Goal: Transaction & Acquisition: Download file/media

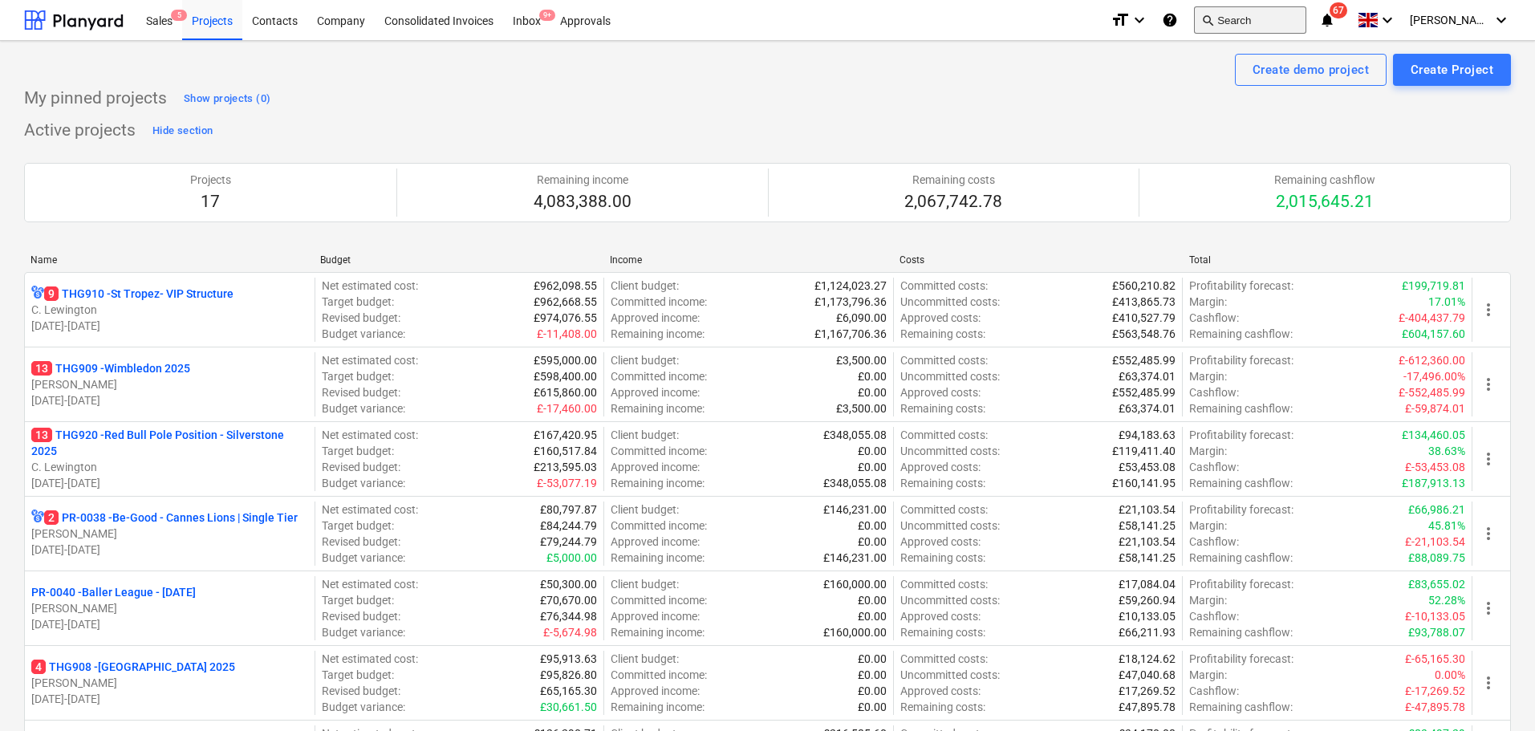
click at [1232, 26] on button "search Search" at bounding box center [1250, 19] width 112 height 27
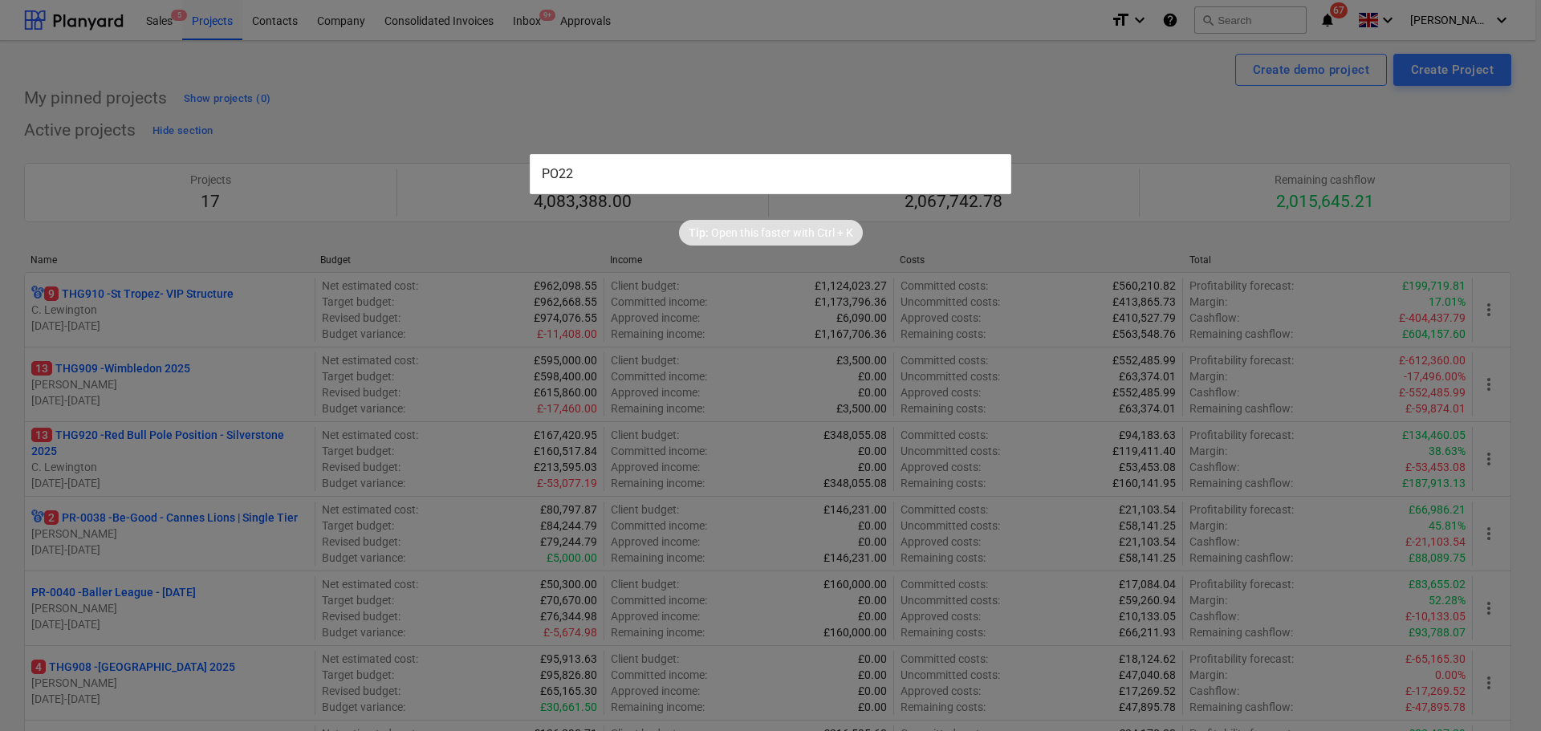
drag, startPoint x: 689, startPoint y: 170, endPoint x: 485, endPoint y: 174, distance: 204.7
click at [485, 174] on div "PO22 Tip: Open this faster with Ctrl + K" at bounding box center [770, 365] width 1541 height 731
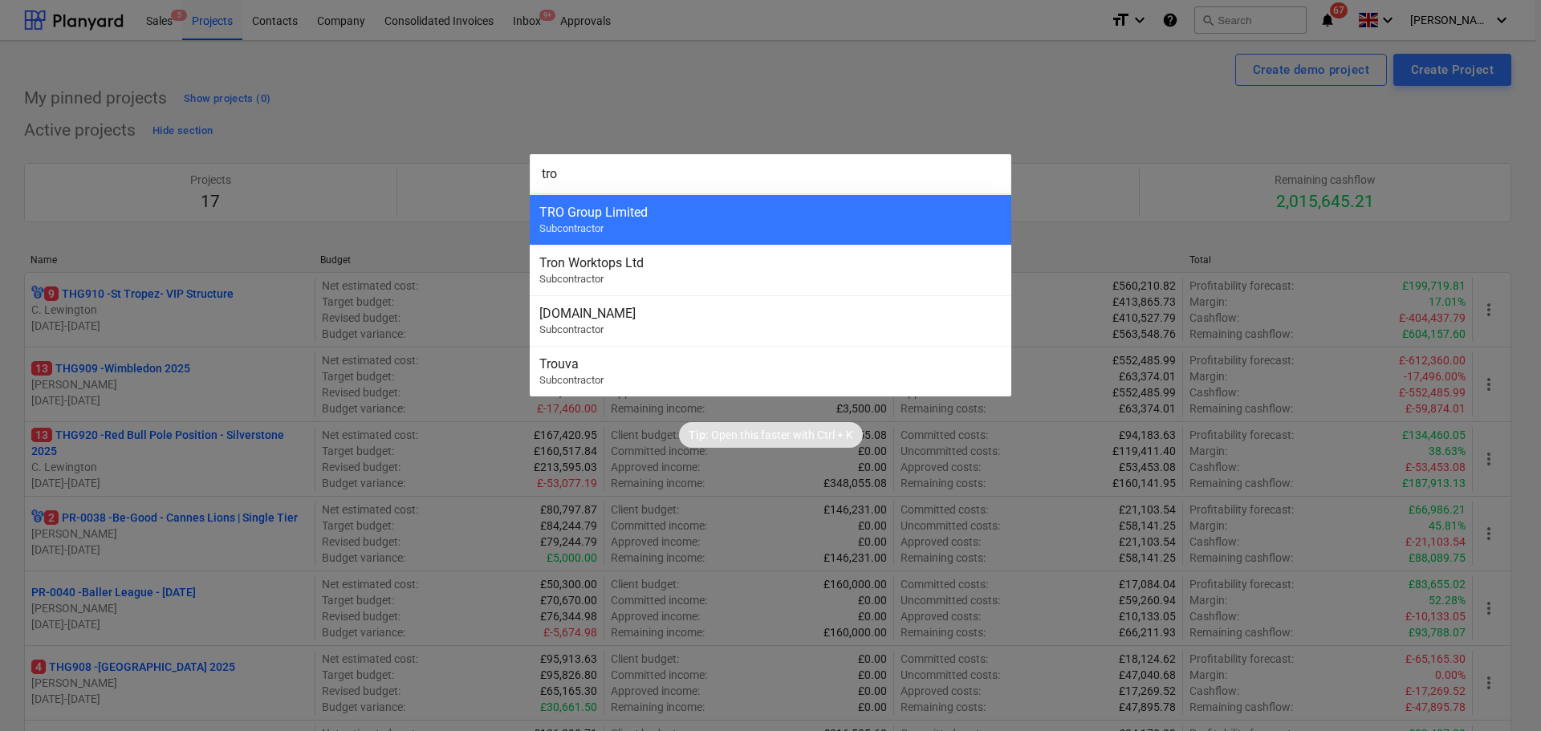
type input "tro"
click at [388, 82] on div at bounding box center [770, 365] width 1541 height 731
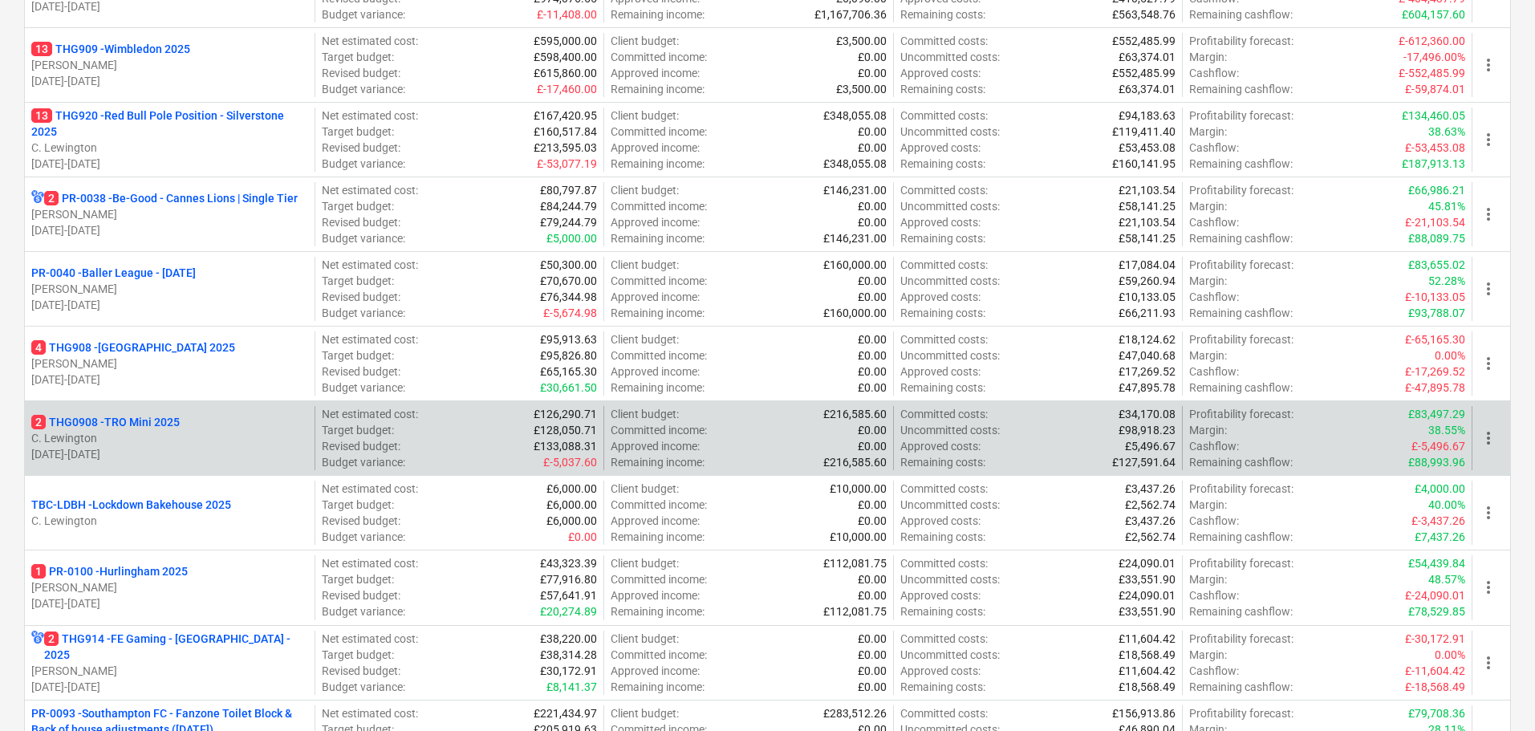
scroll to position [320, 0]
click at [242, 456] on p "[DATE] - [DATE]" at bounding box center [169, 453] width 277 height 16
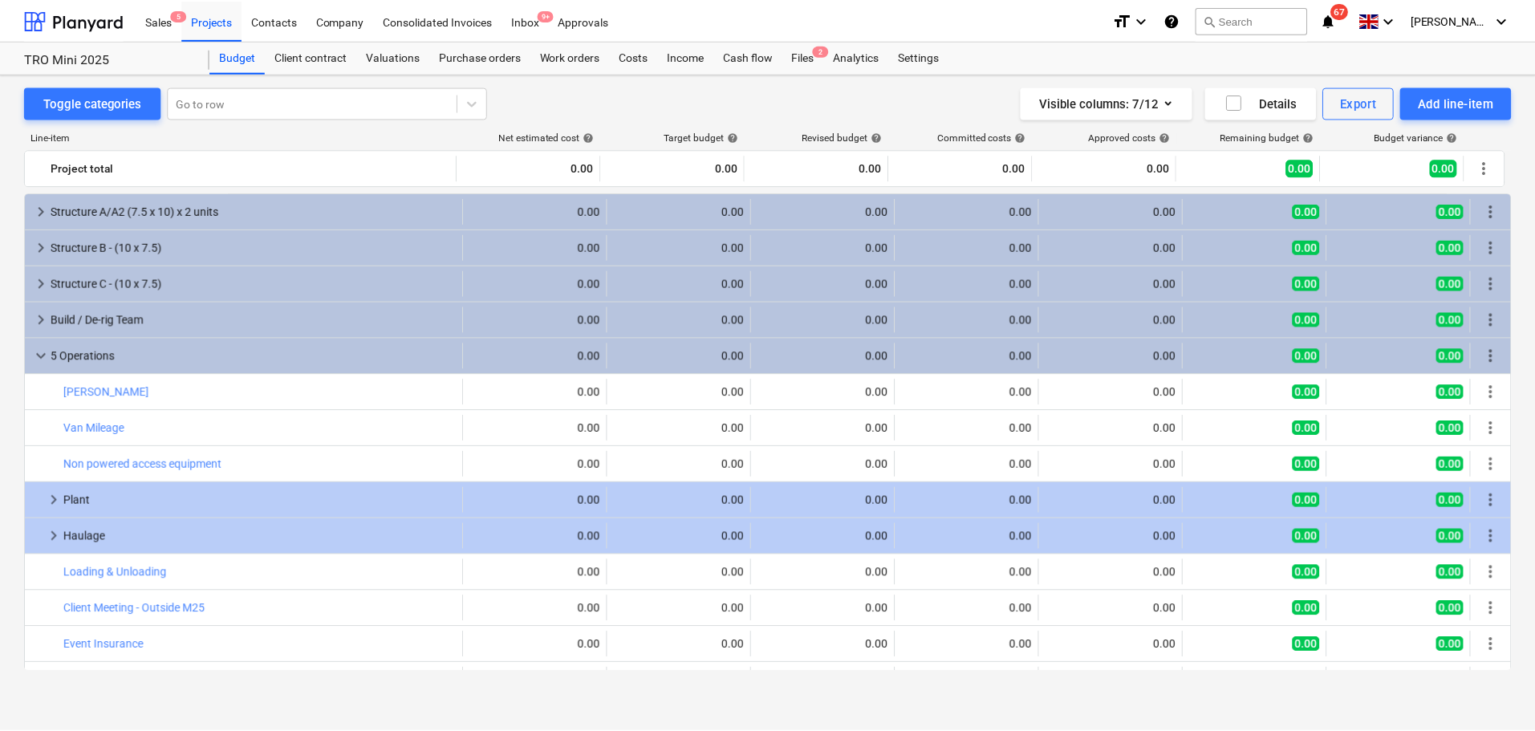
scroll to position [191, 0]
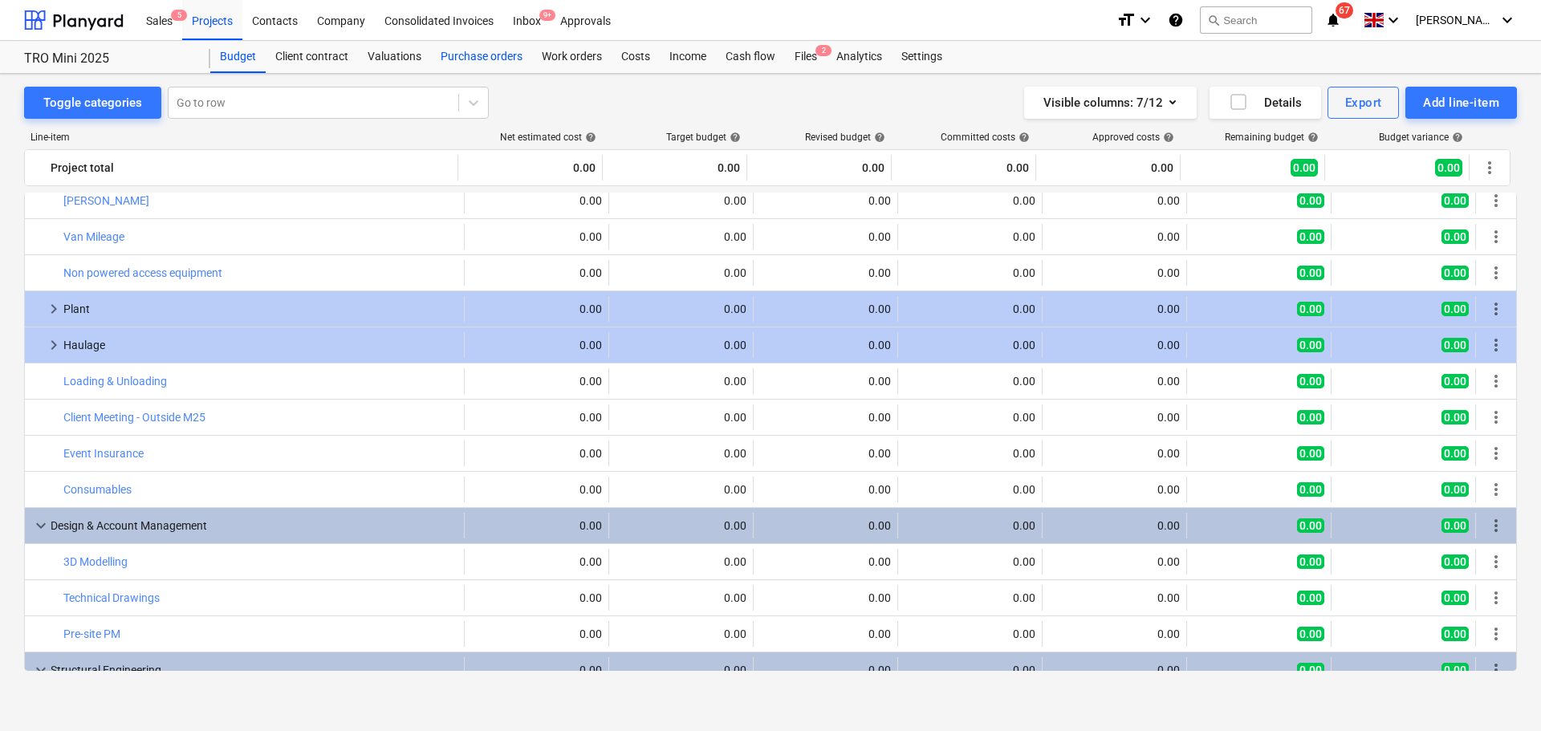
click at [474, 63] on div "Purchase orders" at bounding box center [481, 57] width 101 height 32
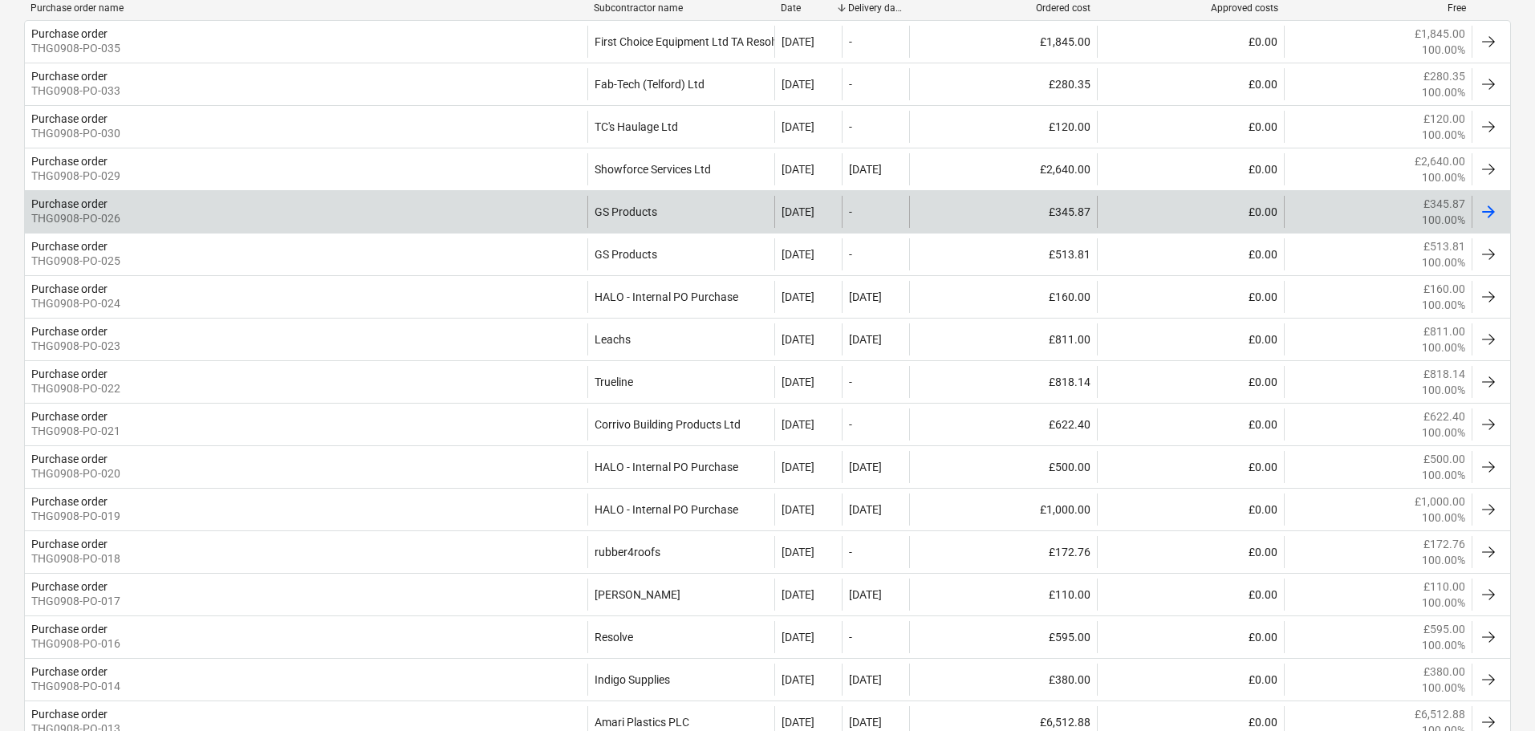
scroll to position [400, 0]
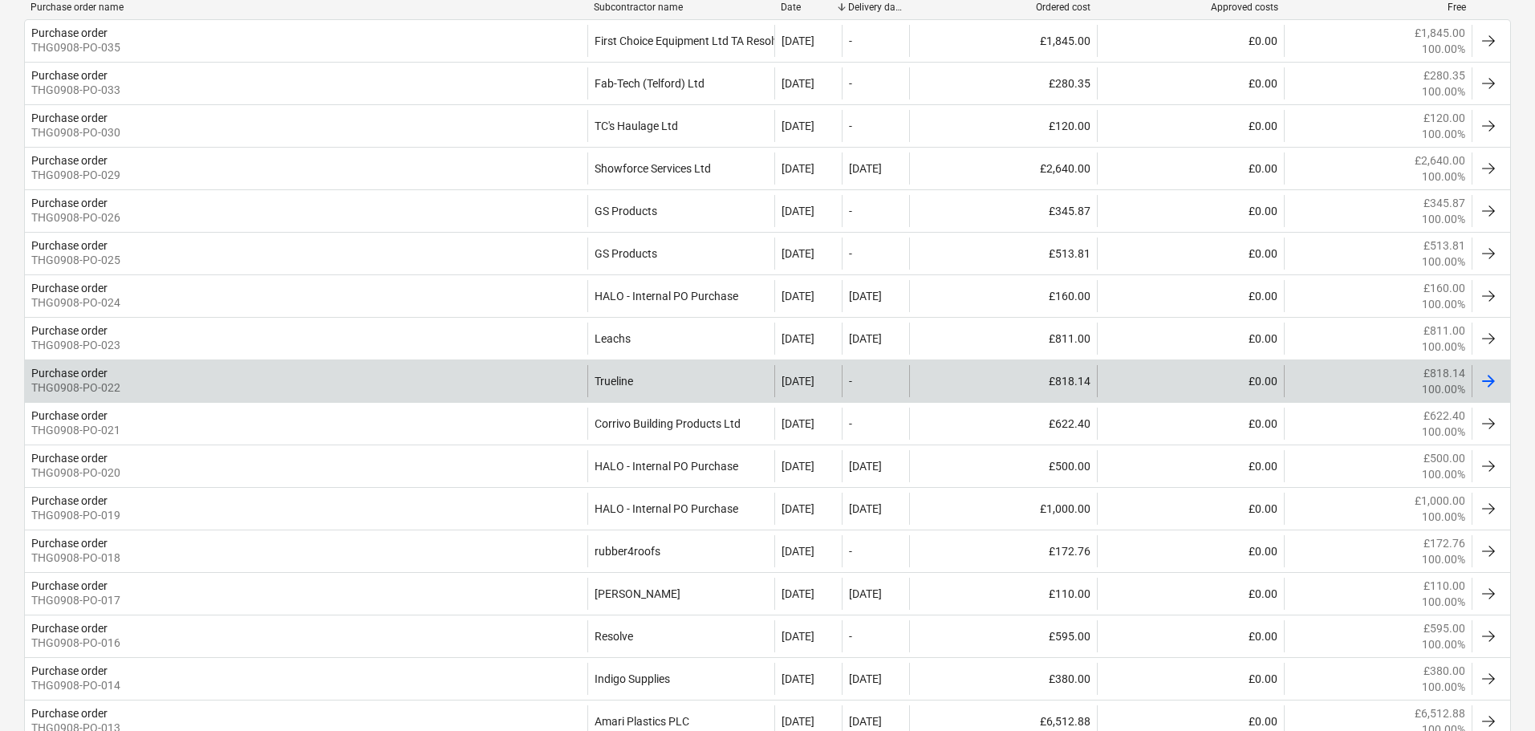
click at [427, 383] on div "Purchase order THG0908-PO-022" at bounding box center [306, 381] width 563 height 32
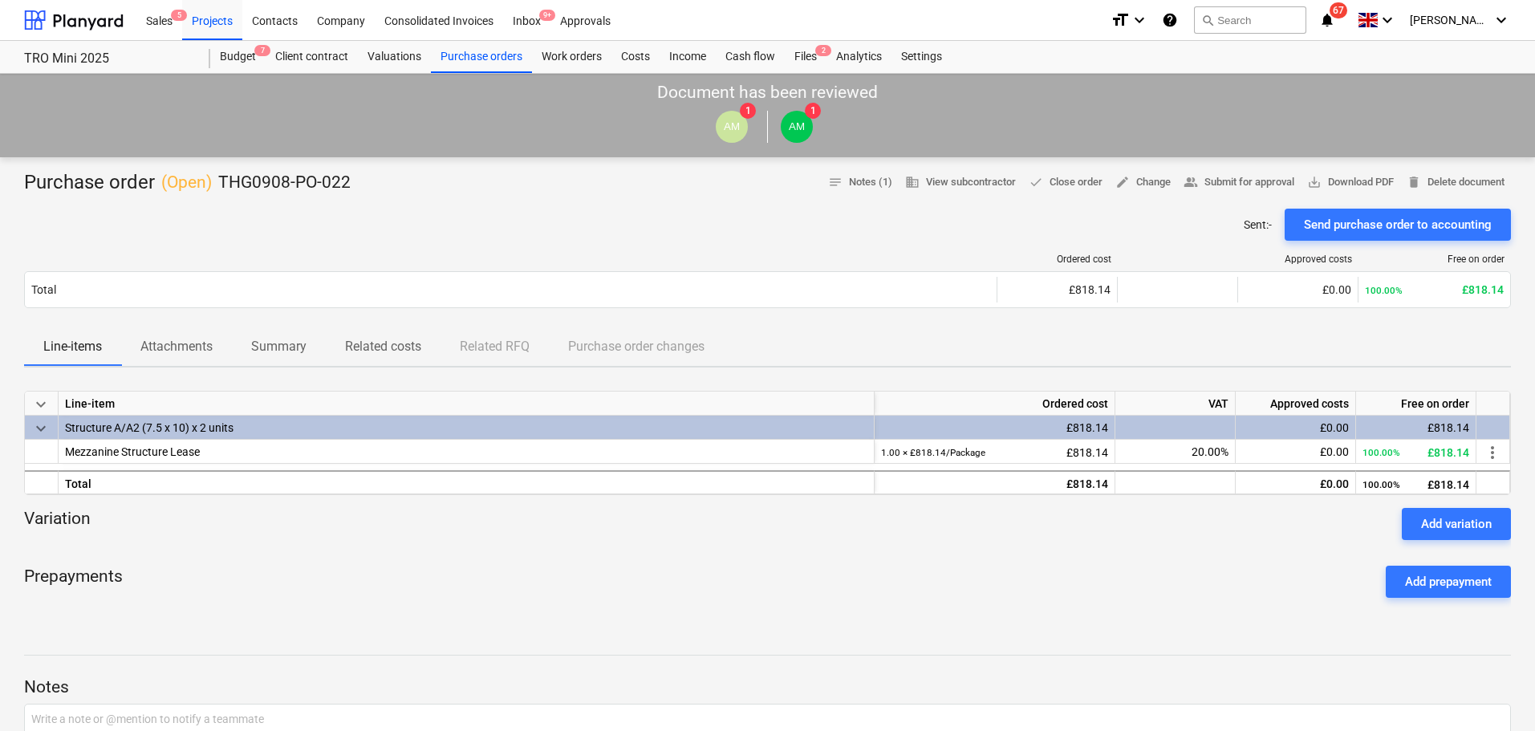
click at [186, 351] on p "Attachments" at bounding box center [176, 346] width 72 height 19
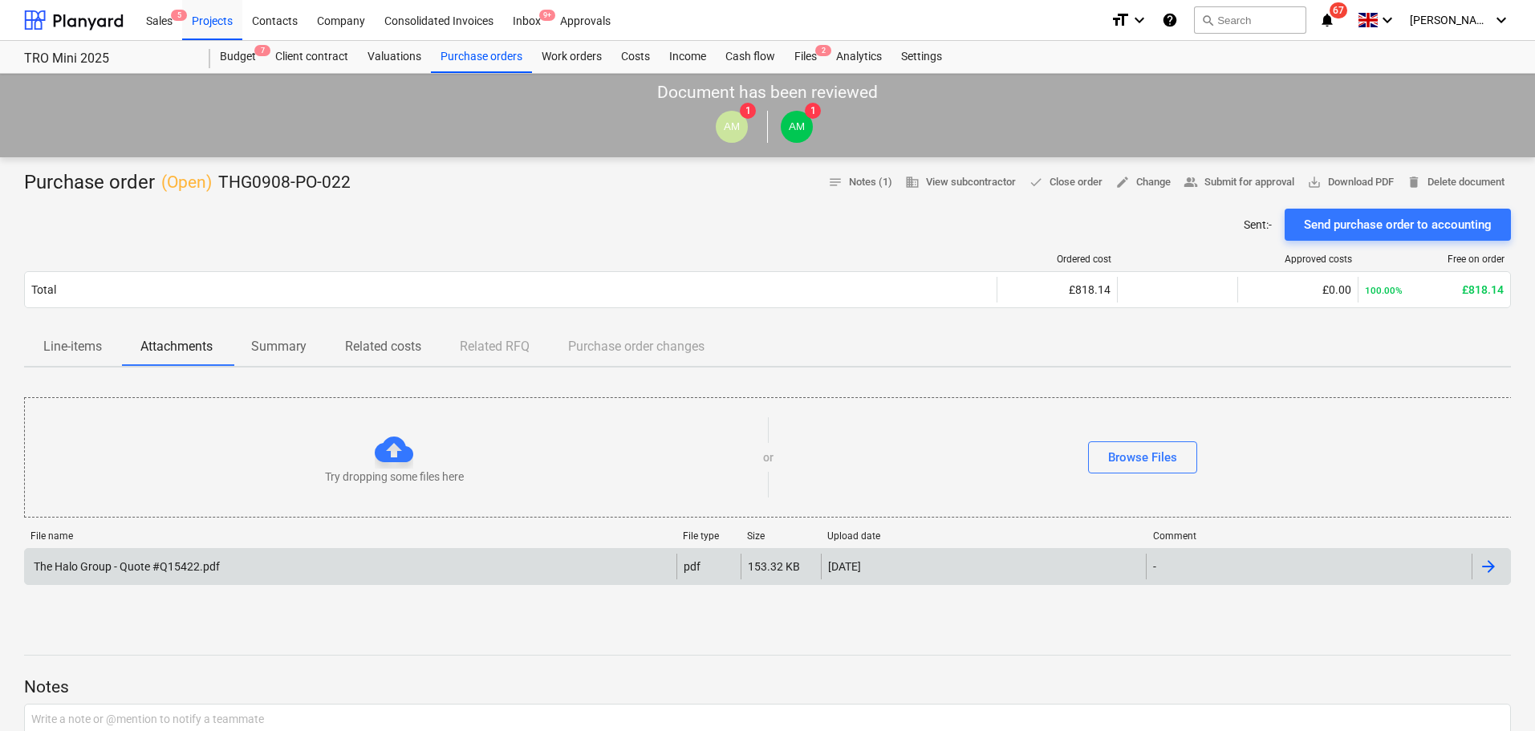
click at [556, 571] on div "The Halo Group - Quote #Q15422.pdf" at bounding box center [351, 567] width 652 height 26
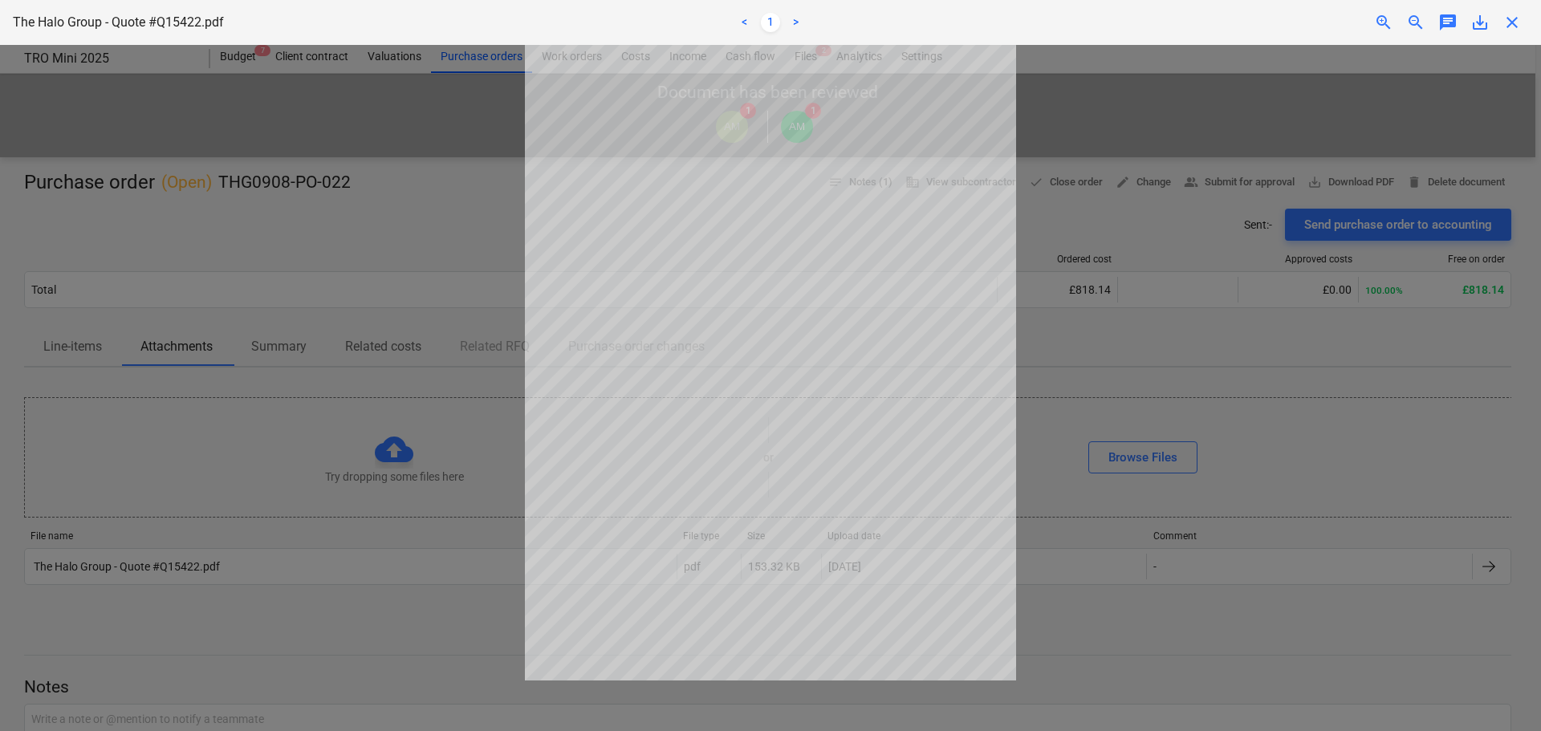
click at [1488, 24] on span "save_alt" at bounding box center [1479, 22] width 19 height 19
